Goal: Information Seeking & Learning: Learn about a topic

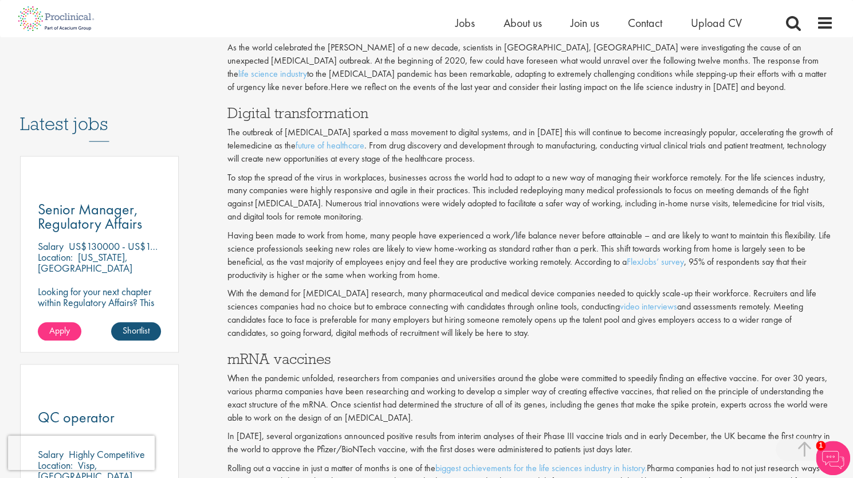
scroll to position [534, 0]
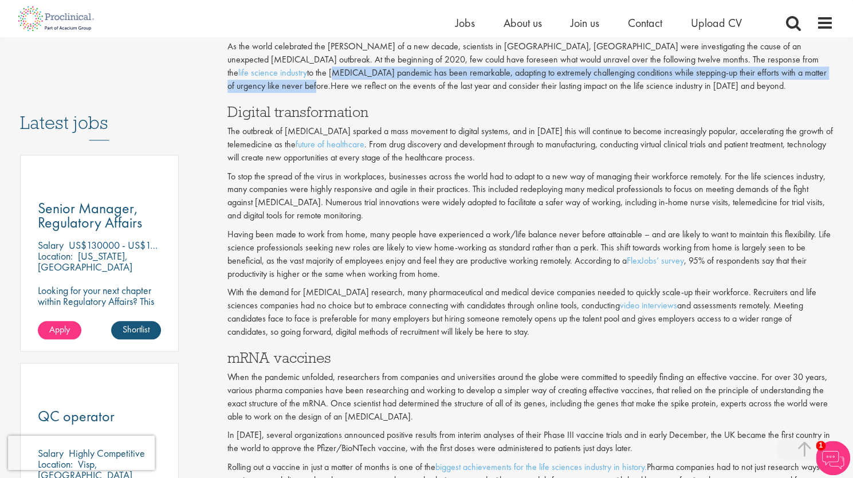
drag, startPoint x: 705, startPoint y: 61, endPoint x: 693, endPoint y: 72, distance: 15.8
click at [693, 72] on p "As the world celebrated the [PERSON_NAME] of a new decade, scientists in [GEOGR…" at bounding box center [531, 66] width 606 height 52
copy p "[MEDICAL_DATA] pandemic has been remarkable, adapting to extremely challenging …"
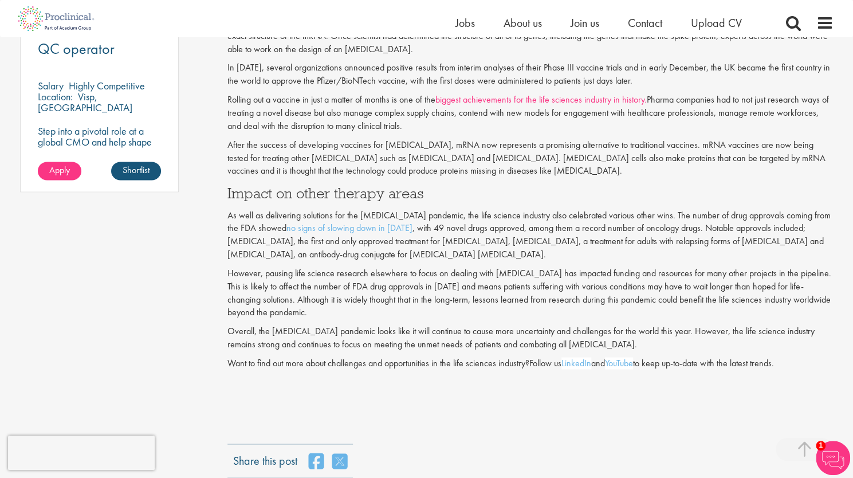
scroll to position [905, 0]
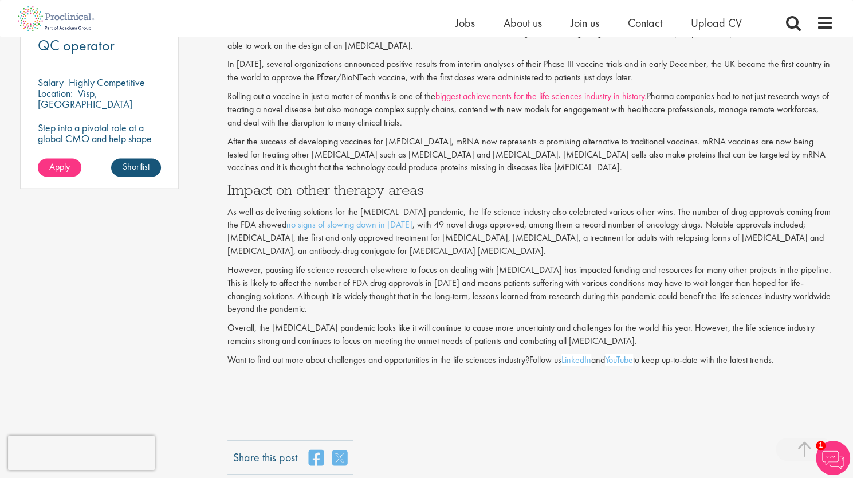
click at [500, 211] on p "As well as delivering solutions for the [MEDICAL_DATA] pandemic, the life scien…" at bounding box center [531, 232] width 606 height 52
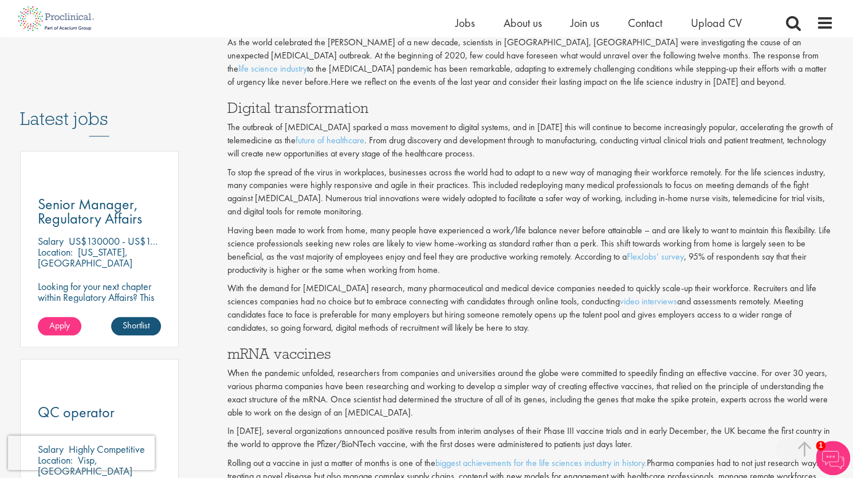
scroll to position [535, 0]
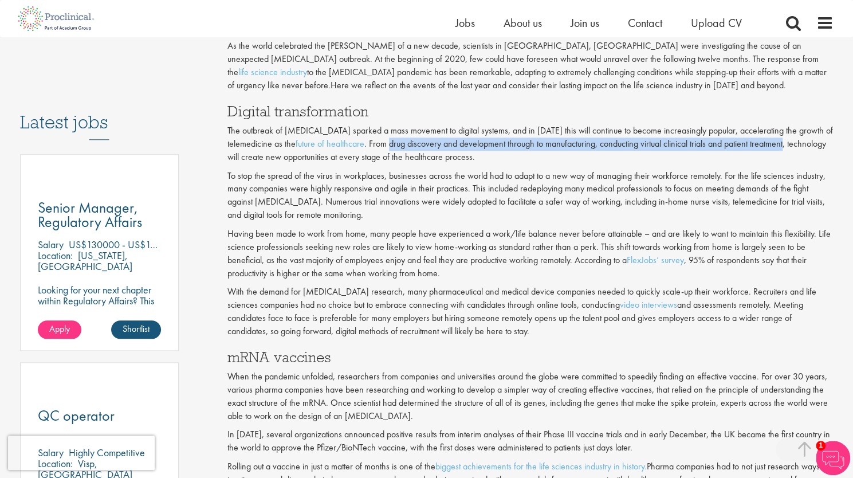
drag, startPoint x: 389, startPoint y: 147, endPoint x: 789, endPoint y: 148, distance: 400.0
click at [789, 148] on p "The outbreak of [MEDICAL_DATA] sparked a mass movement to digital systems, and …" at bounding box center [531, 144] width 606 height 40
copy p "drug discovery and development through to manufacturing, conducting virtual cli…"
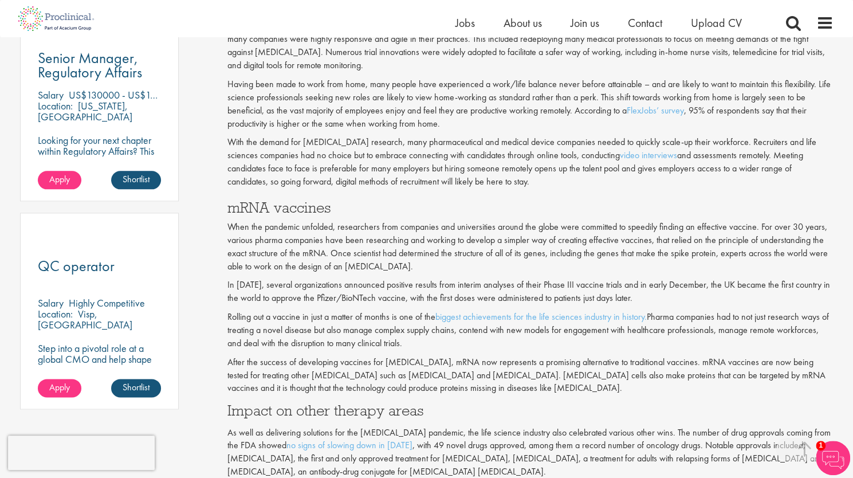
scroll to position [685, 0]
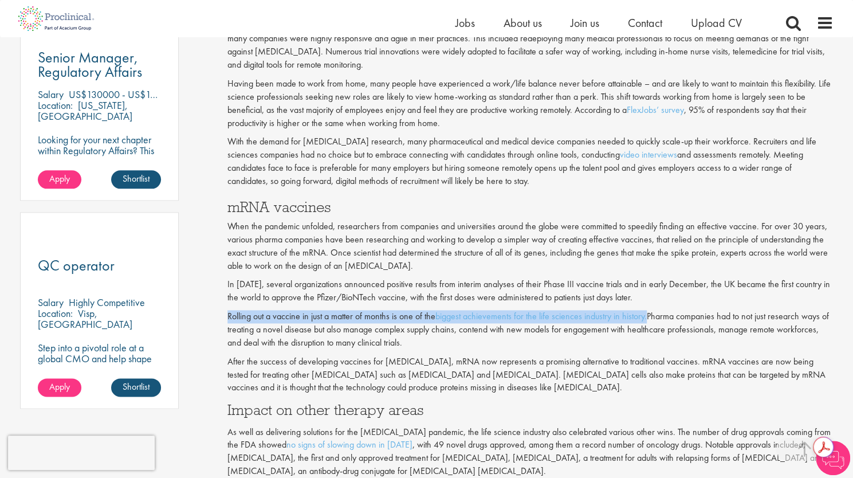
drag, startPoint x: 228, startPoint y: 317, endPoint x: 648, endPoint y: 317, distance: 420.1
click at [648, 317] on p "Rolling out a vaccine in just a matter of months is one of the biggest achievem…" at bounding box center [531, 330] width 606 height 40
copy p "Rolling out a vaccine in just a matter of months is one of the biggest achievem…"
drag, startPoint x: 745, startPoint y: 286, endPoint x: 734, endPoint y: 303, distance: 20.7
click at [734, 303] on p "In [DATE], several organizations announced positive results from interim analys…" at bounding box center [531, 291] width 606 height 26
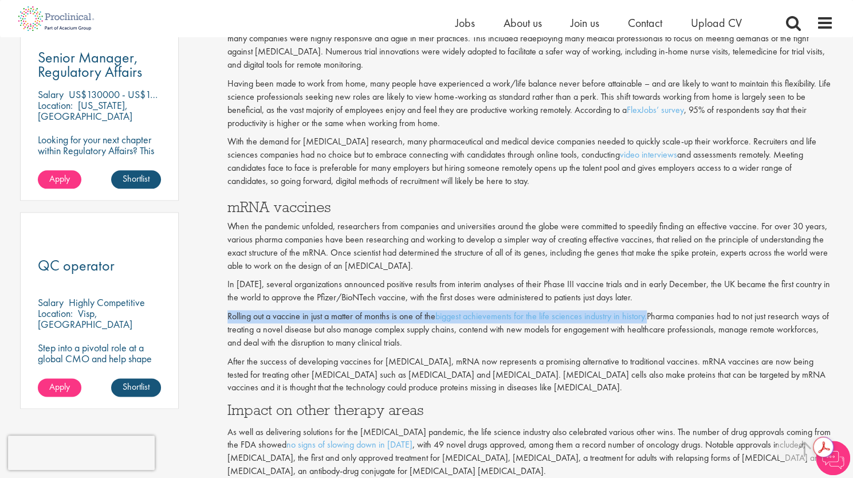
copy p "he UK became the first country in the world to approve the Pfizer/BioNTech vacc…"
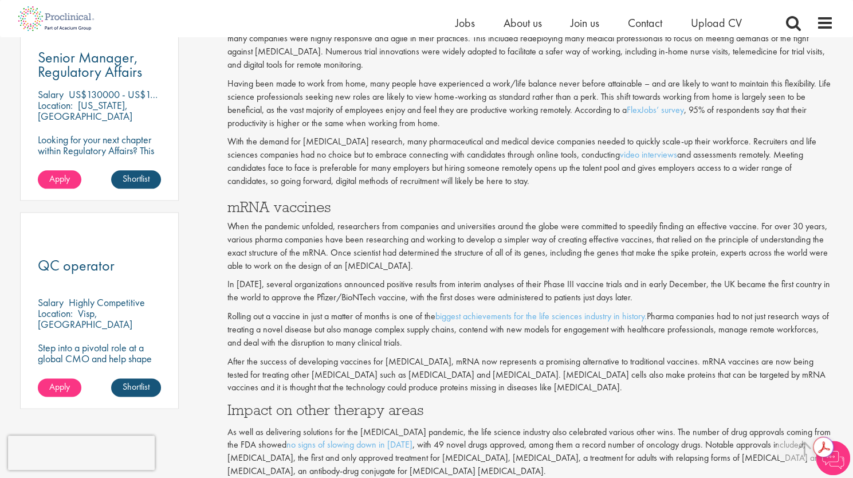
drag, startPoint x: 639, startPoint y: 280, endPoint x: 509, endPoint y: 252, distance: 133.2
click at [639, 280] on p "In [DATE], several organizations announced positive results from interim analys…" at bounding box center [531, 291] width 606 height 26
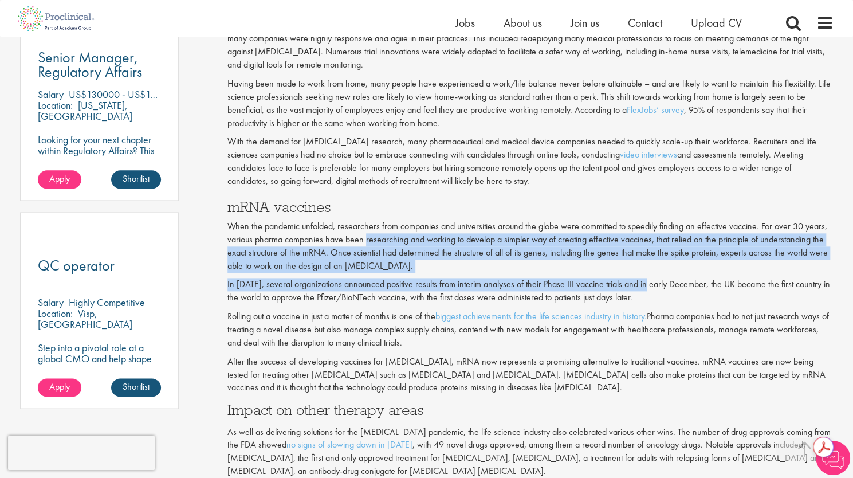
drag, startPoint x: 509, startPoint y: 252, endPoint x: 370, endPoint y: 244, distance: 138.9
click at [370, 244] on div "mRNA vaccines When the pandemic unfolded, researchers from companies and univer…" at bounding box center [531, 411] width 606 height 425
click at [370, 244] on p "When the pandemic unfolded, researchers from companies and universities around …" at bounding box center [531, 246] width 606 height 52
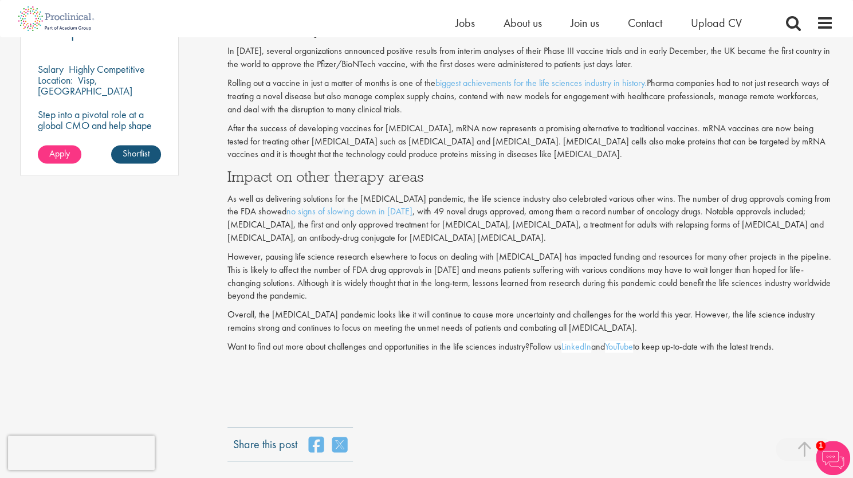
scroll to position [917, 0]
click at [424, 130] on p "After the success of developing vaccines for [MEDICAL_DATA], mRNA now represent…" at bounding box center [531, 143] width 606 height 40
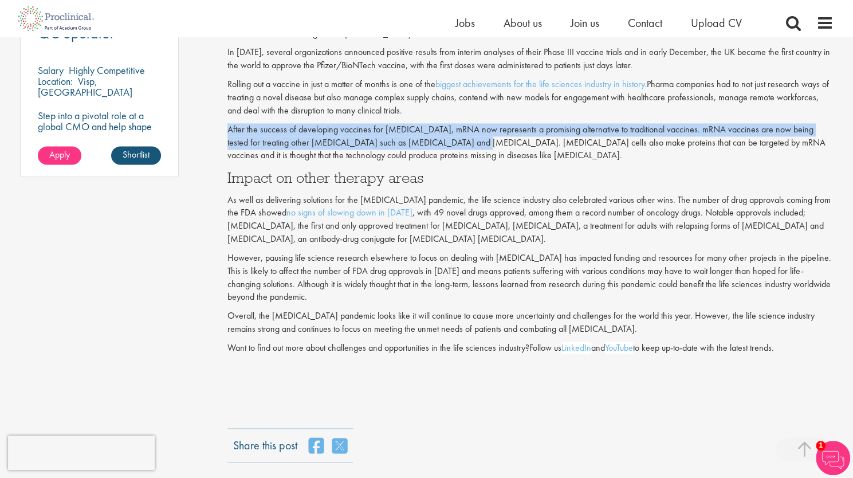
drag, startPoint x: 227, startPoint y: 127, endPoint x: 445, endPoint y: 144, distance: 219.0
click at [445, 144] on p "After the success of developing vaccines for [MEDICAL_DATA], mRNA now represent…" at bounding box center [531, 143] width 606 height 40
copy p "After the success of developing vaccines for [MEDICAL_DATA], mRNA now represent…"
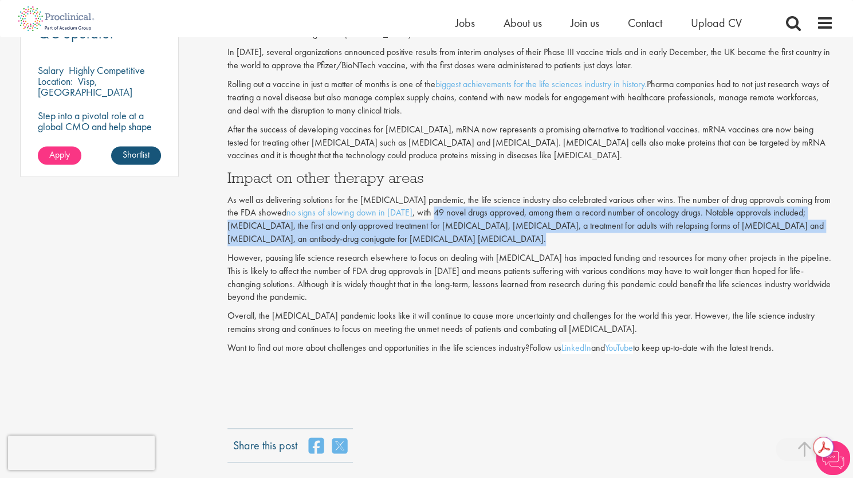
drag, startPoint x: 401, startPoint y: 214, endPoint x: 515, endPoint y: 241, distance: 117.3
click at [515, 241] on p "As well as delivering solutions for the [MEDICAL_DATA] pandemic, the life scien…" at bounding box center [531, 220] width 606 height 52
copy p "49 novel drugs approved, among them a record number of oncology drugs. Notable …"
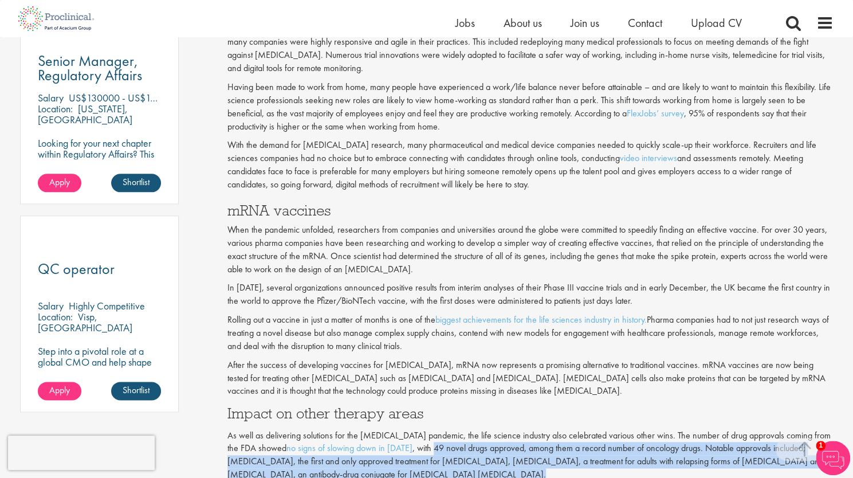
scroll to position [681, 0]
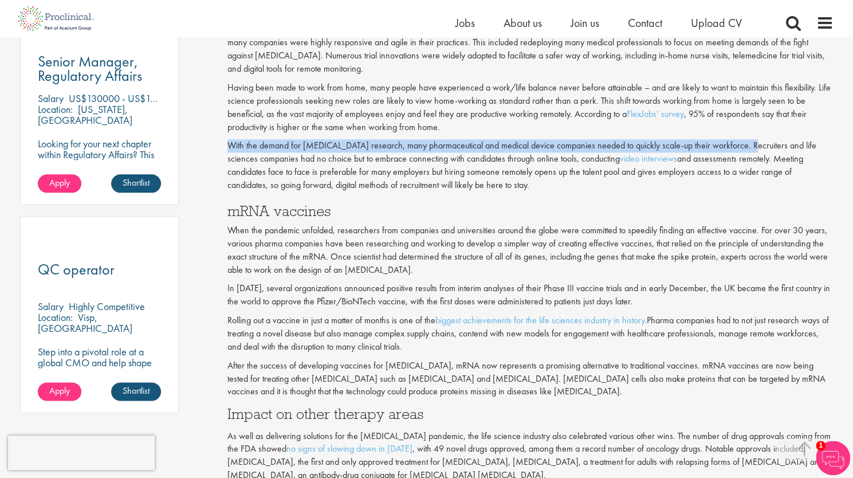
drag, startPoint x: 224, startPoint y: 145, endPoint x: 743, endPoint y: 144, distance: 519.8
click at [743, 144] on div "The lasting impact of 2020 on the life science industry our consultant managing…" at bounding box center [531, 74] width 624 height 1252
